Goal: Information Seeking & Learning: Learn about a topic

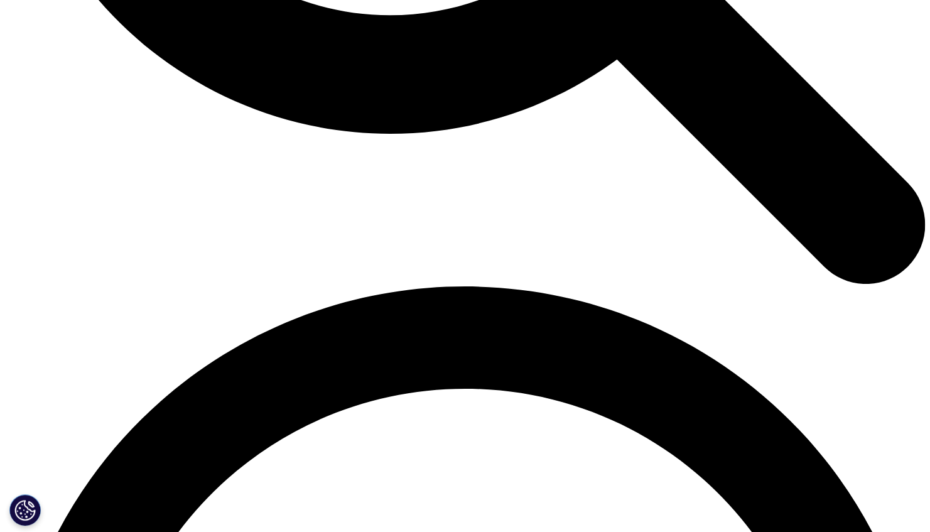
scroll to position [1577, 0]
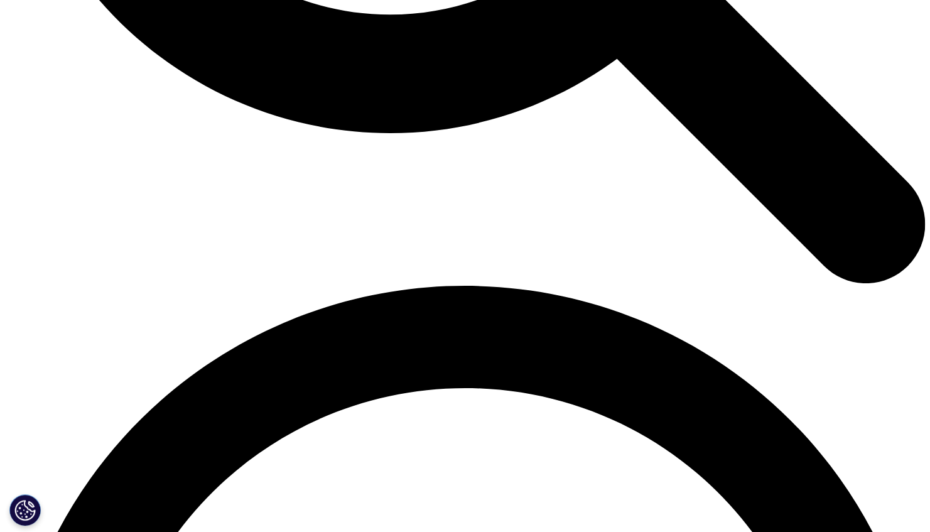
drag, startPoint x: 472, startPoint y: 374, endPoint x: 219, endPoint y: 340, distance: 255.2
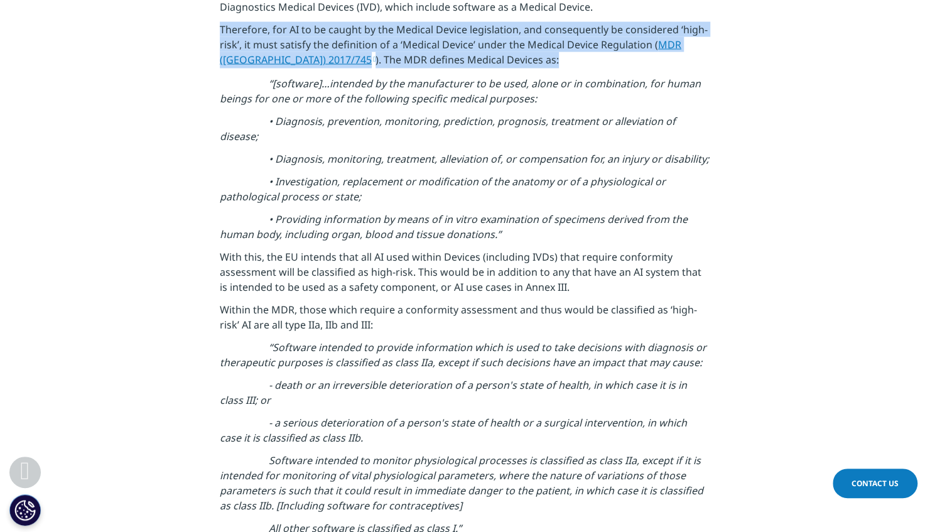
click at [220, 76] on p "Therefore, for AI to be caught by the Medical Device legislation, and consequen…" at bounding box center [465, 49] width 490 height 54
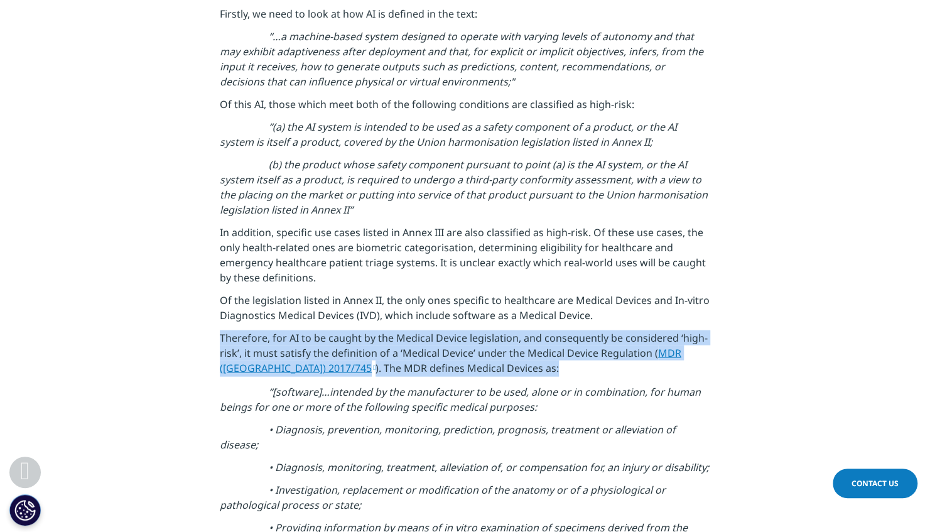
copy p "Therefore, for AI to be caught by the Medical Device legislation, and consequen…"
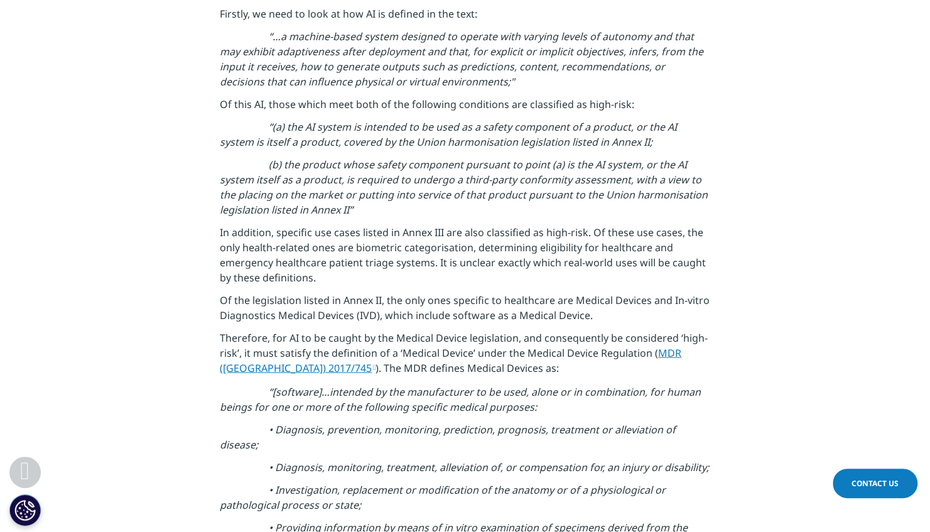
click at [397, 265] on p "In addition, specific use cases listed in Annex III are also classified as high…" at bounding box center [465, 259] width 490 height 68
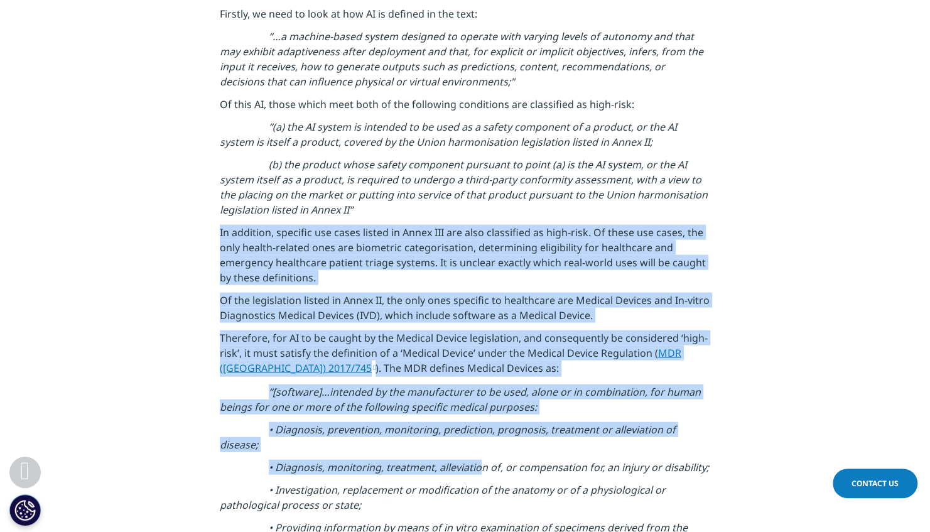
drag, startPoint x: 220, startPoint y: 240, endPoint x: 482, endPoint y: 471, distance: 348.8
copy div "Lo ipsumdol, sitametc adi elits doeius te Incid UTL etd magn aliquaenim ad mini…"
click at [542, 377] on p "Therefore, for AI to be caught by the Medical Device legislation, and consequen…" at bounding box center [465, 357] width 490 height 54
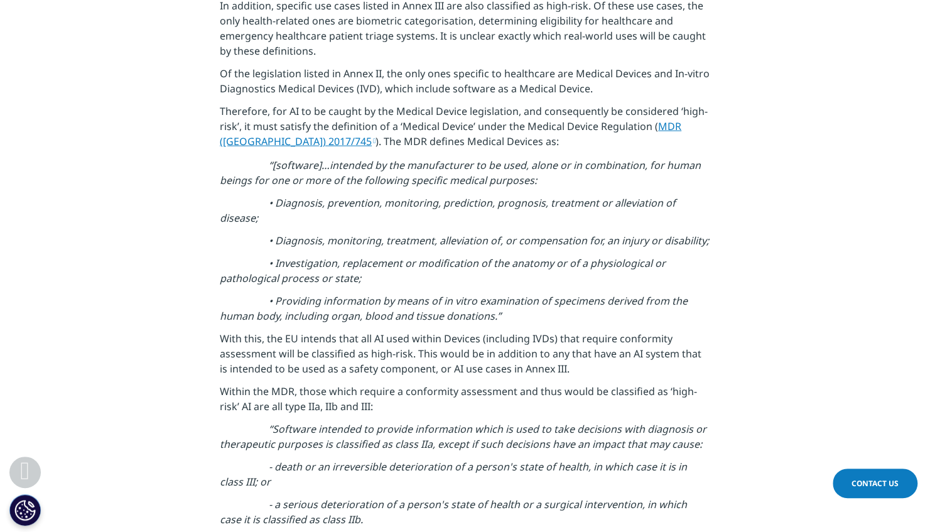
scroll to position [1835, 0]
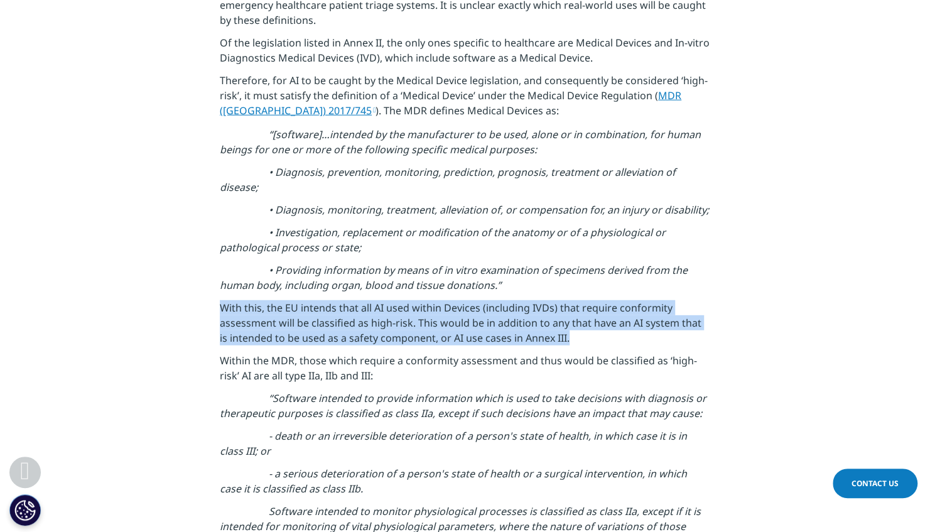
drag, startPoint x: 559, startPoint y: 342, endPoint x: 215, endPoint y: 306, distance: 346.0
copy p "With this, the EU intends that all AI used within Devices (including IVDs) that…"
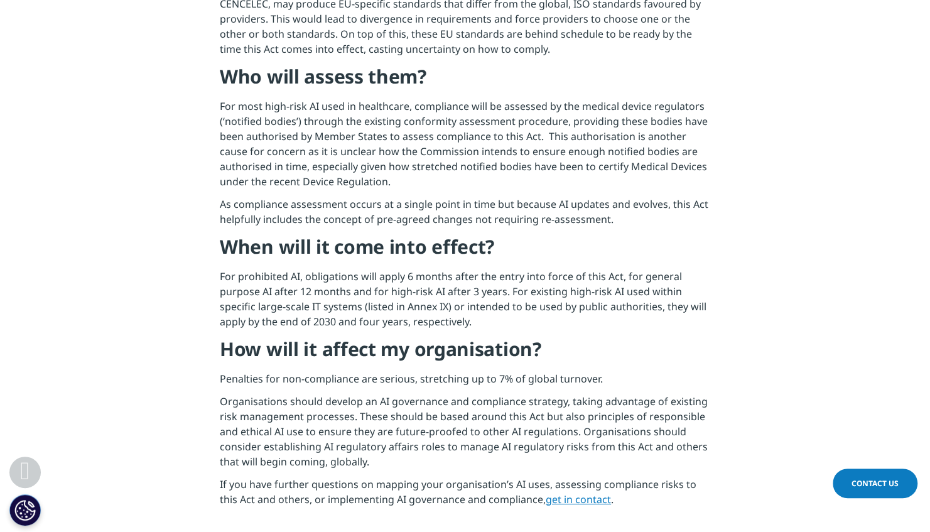
scroll to position [3930, 0]
